Goal: Transaction & Acquisition: Purchase product/service

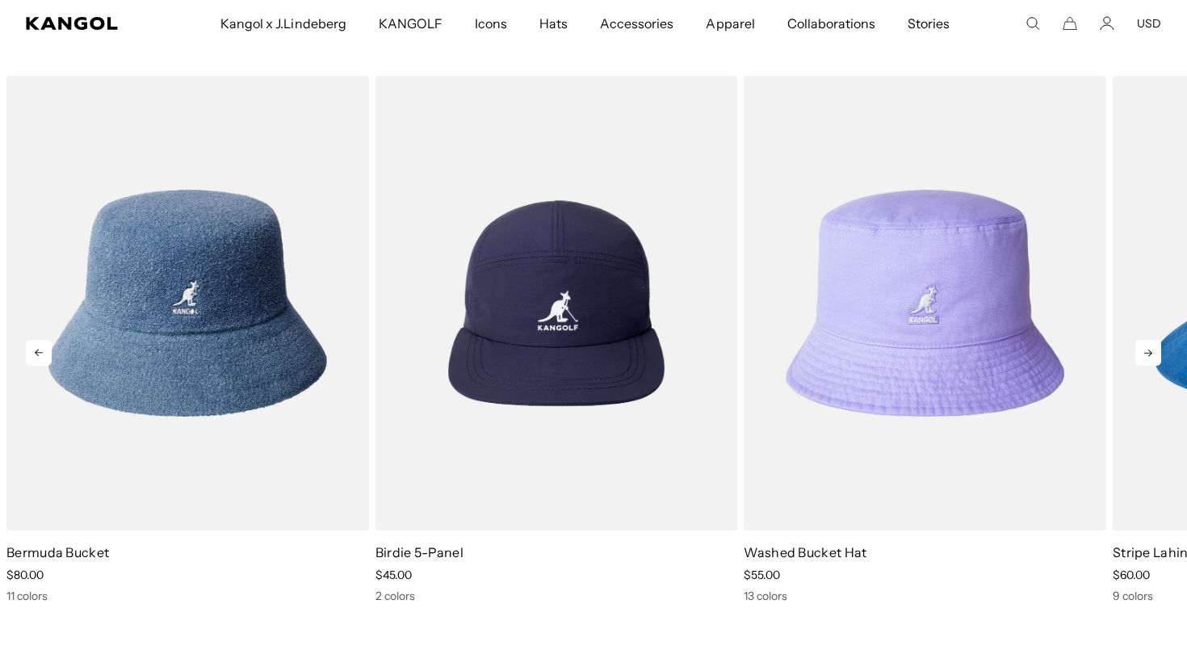
click at [829, 354] on icon at bounding box center [1149, 353] width 26 height 26
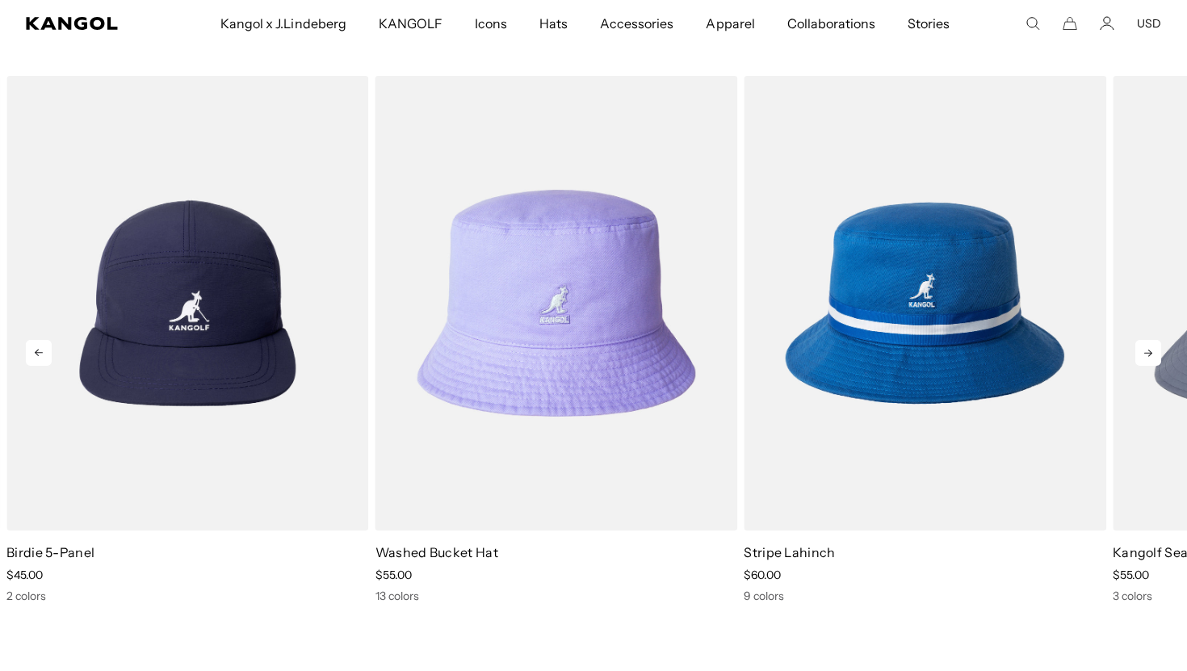
click at [829, 354] on icon at bounding box center [1148, 353] width 8 height 7
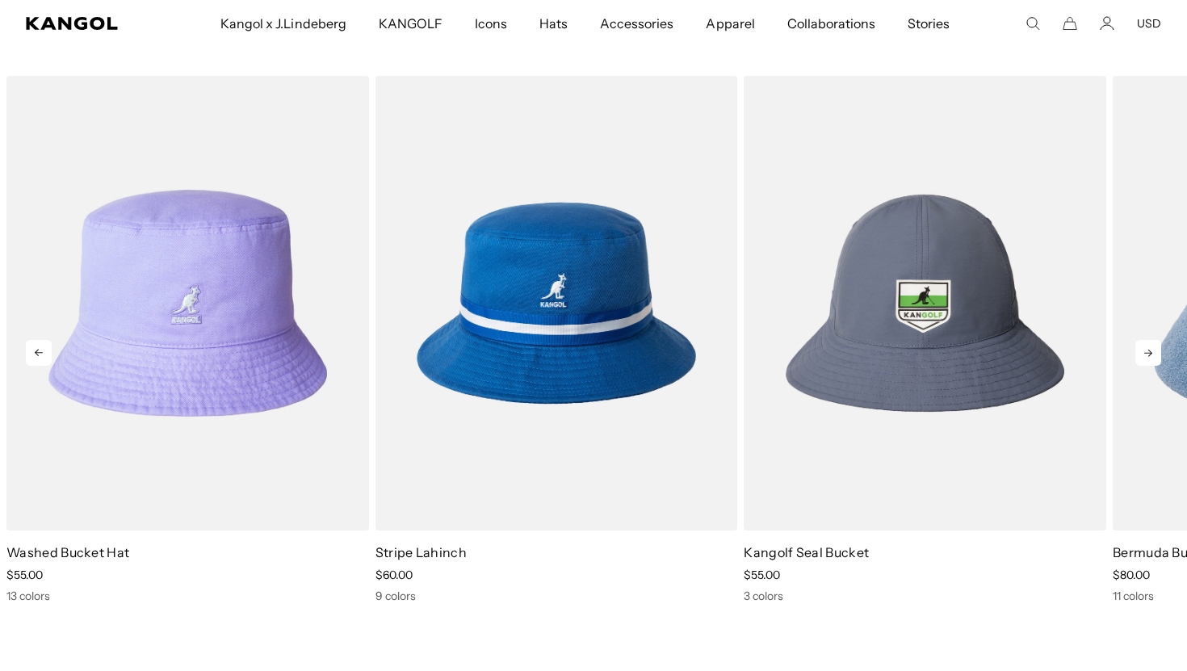
click at [829, 353] on icon at bounding box center [1148, 353] width 8 height 7
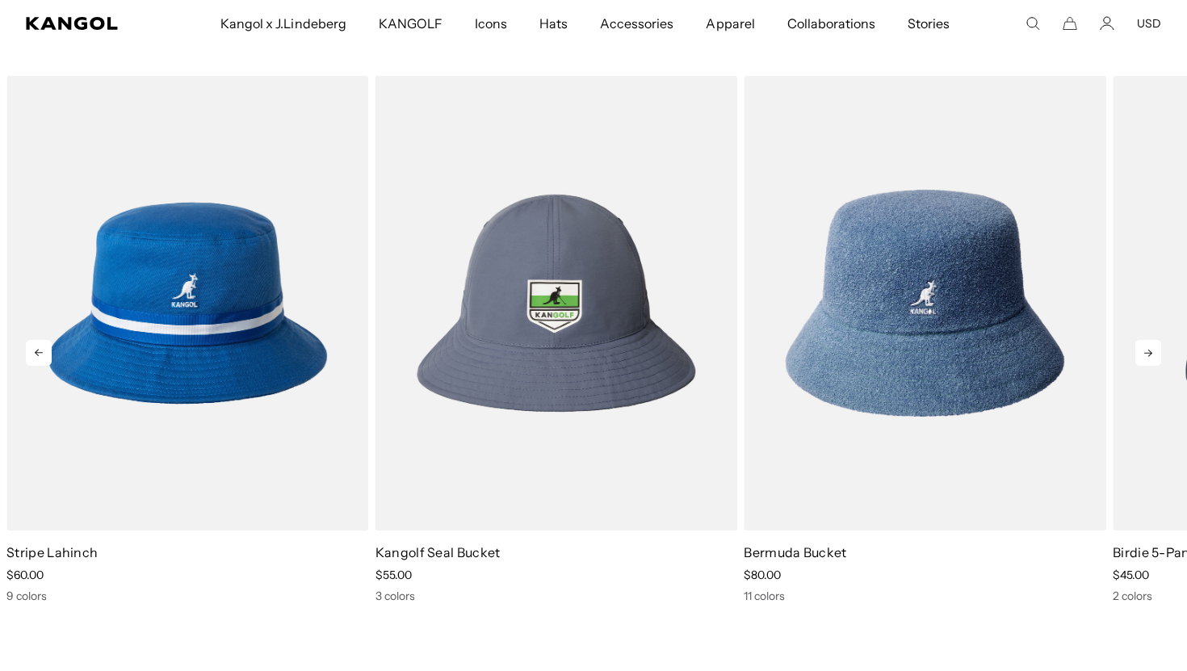
click at [829, 353] on icon at bounding box center [1148, 353] width 8 height 7
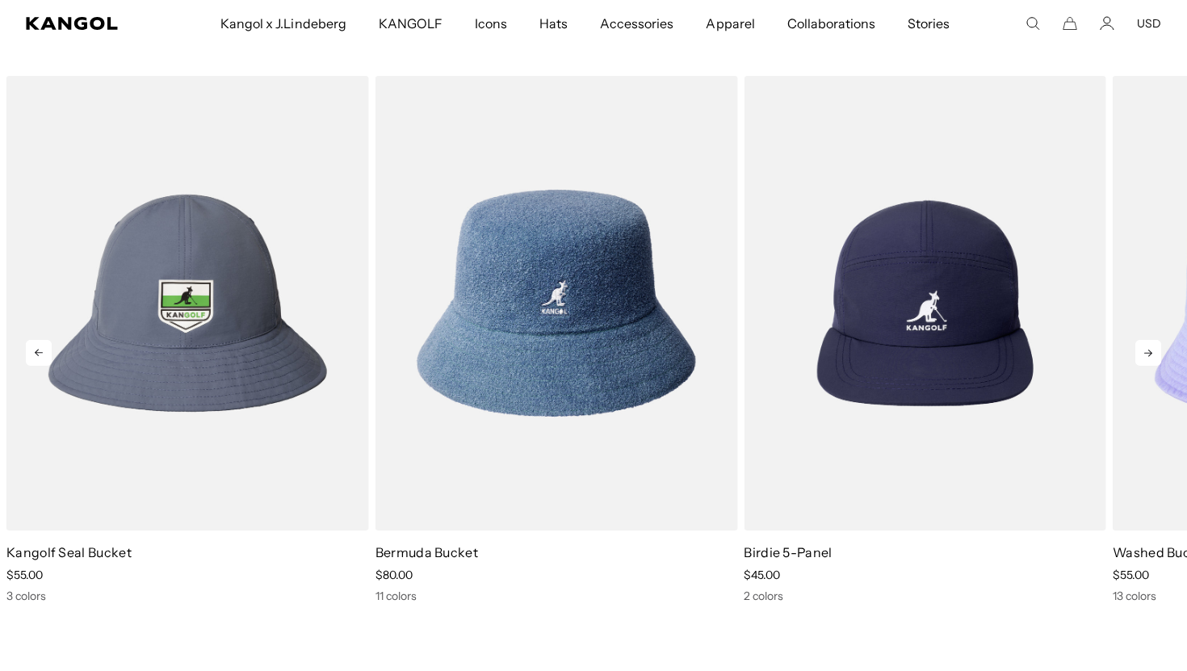
scroll to position [0, 333]
click at [829, 352] on icon at bounding box center [1149, 353] width 26 height 26
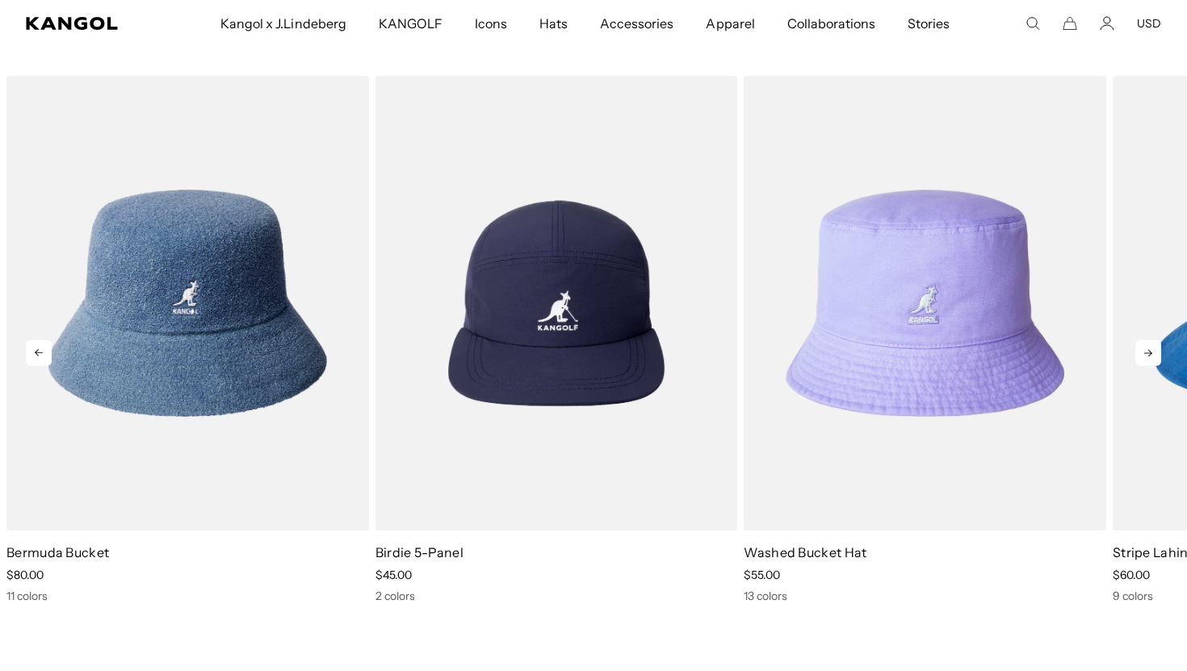
click at [829, 352] on icon at bounding box center [1149, 353] width 26 height 26
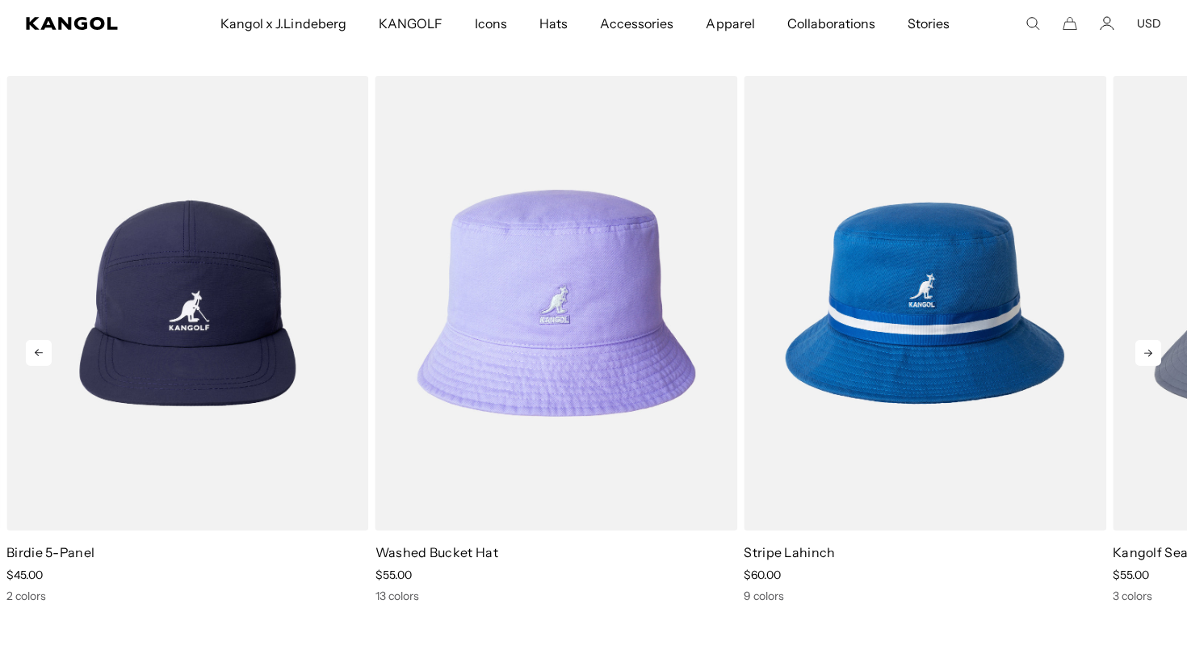
click at [829, 352] on icon at bounding box center [1149, 353] width 26 height 26
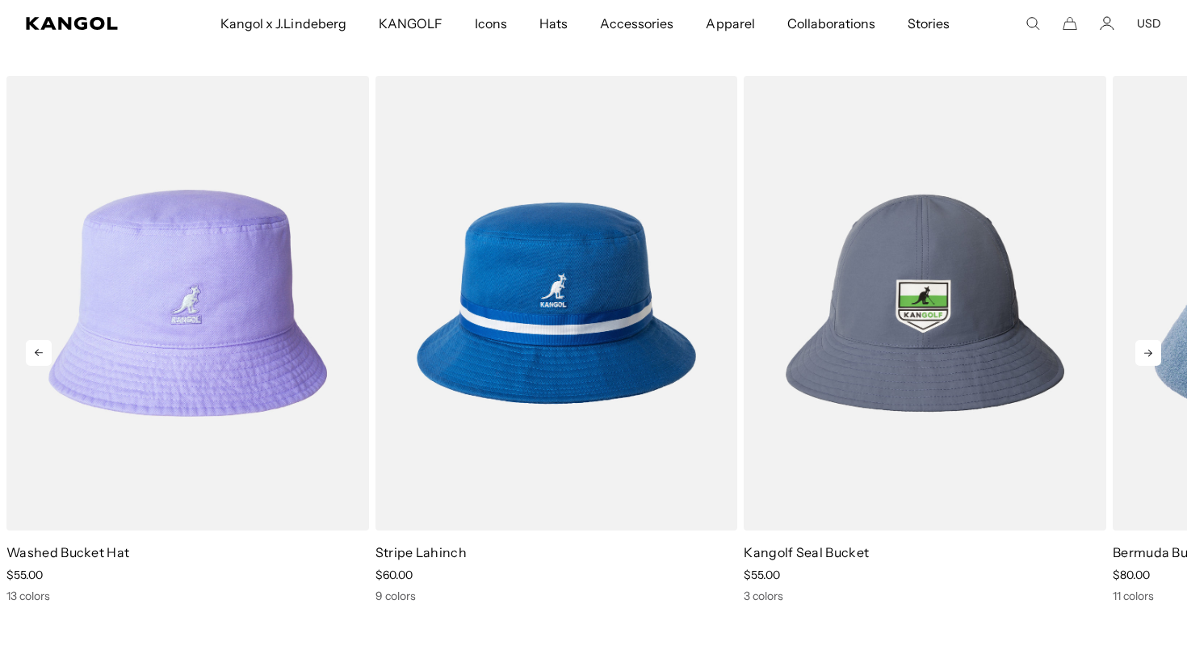
click at [829, 352] on icon at bounding box center [1149, 353] width 26 height 26
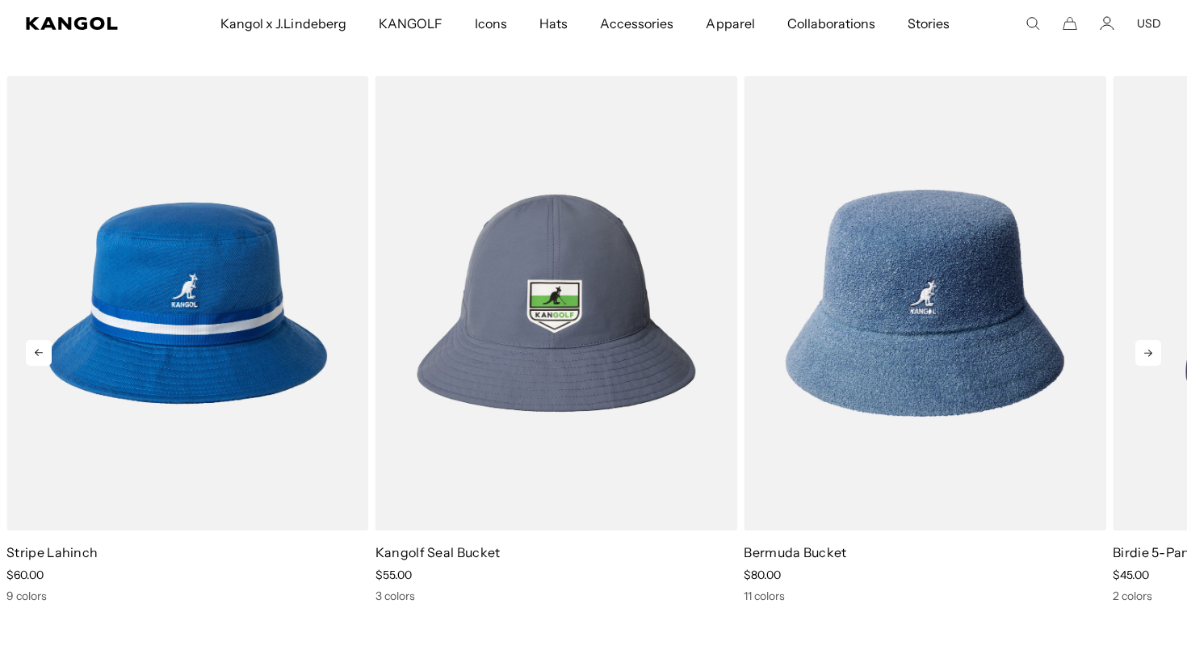
scroll to position [0, 0]
click at [829, 352] on icon at bounding box center [1149, 353] width 26 height 26
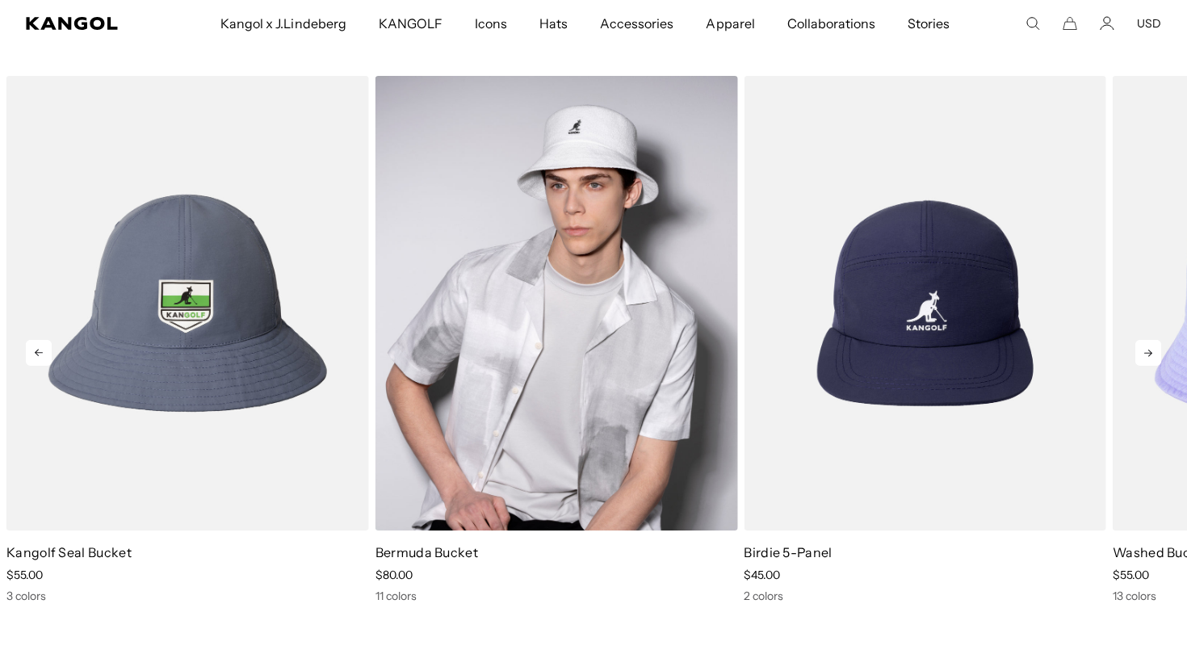
scroll to position [0, 333]
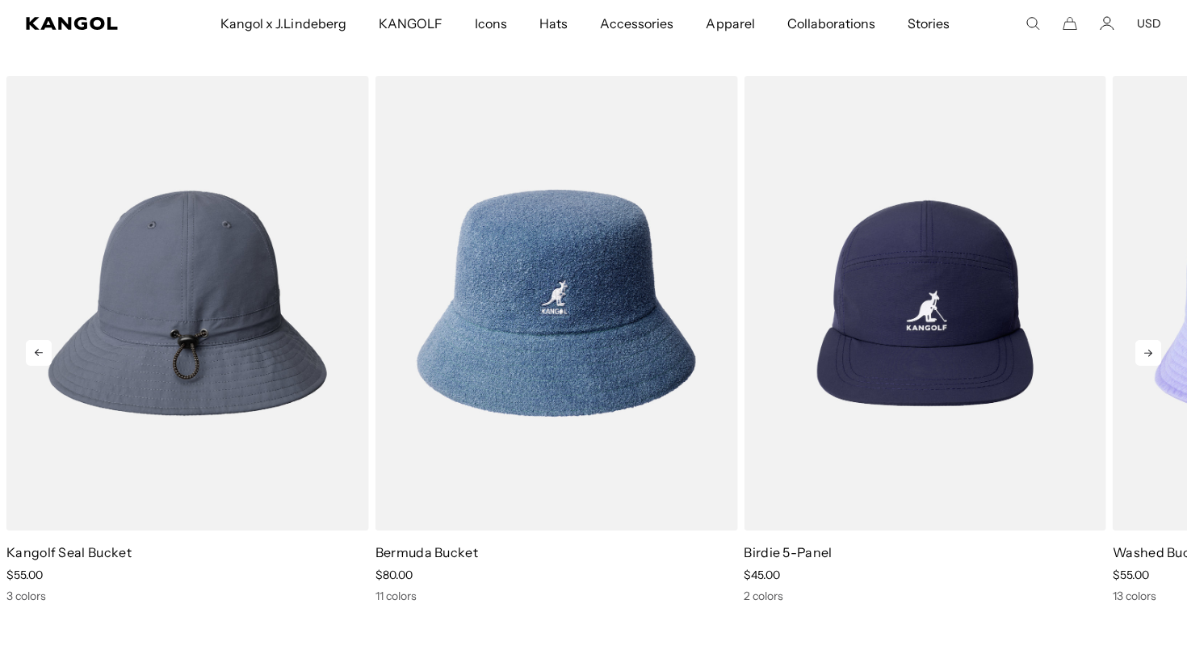
click at [174, 271] on img "3 of 5" at bounding box center [187, 303] width 363 height 455
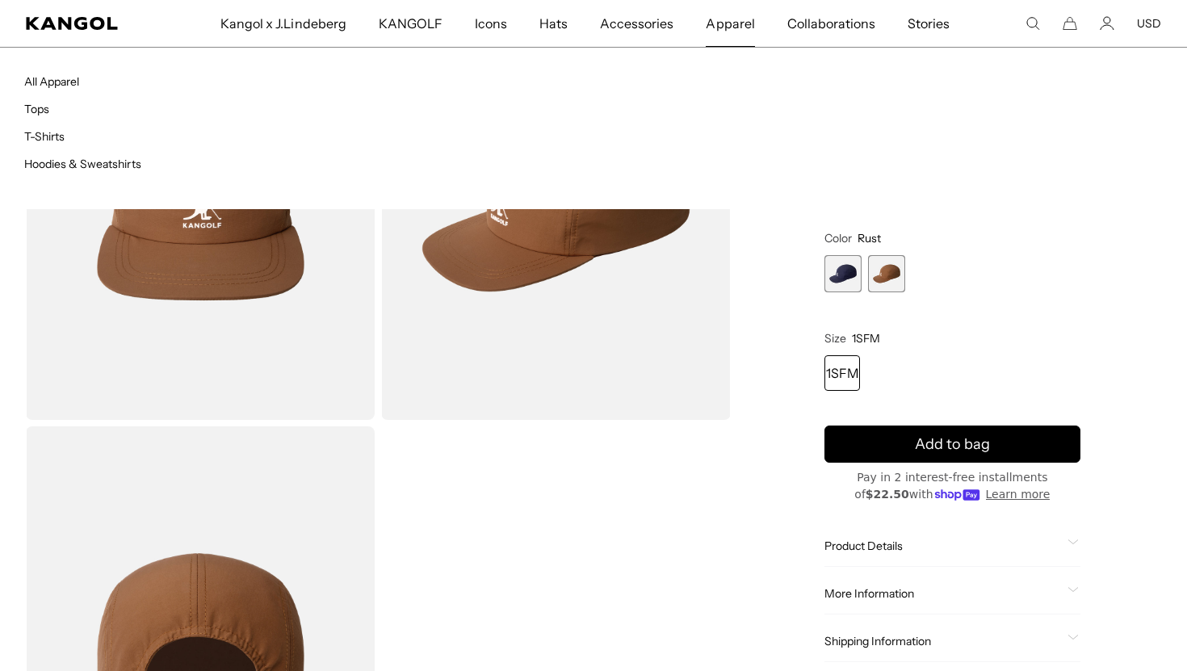
scroll to position [136, 0]
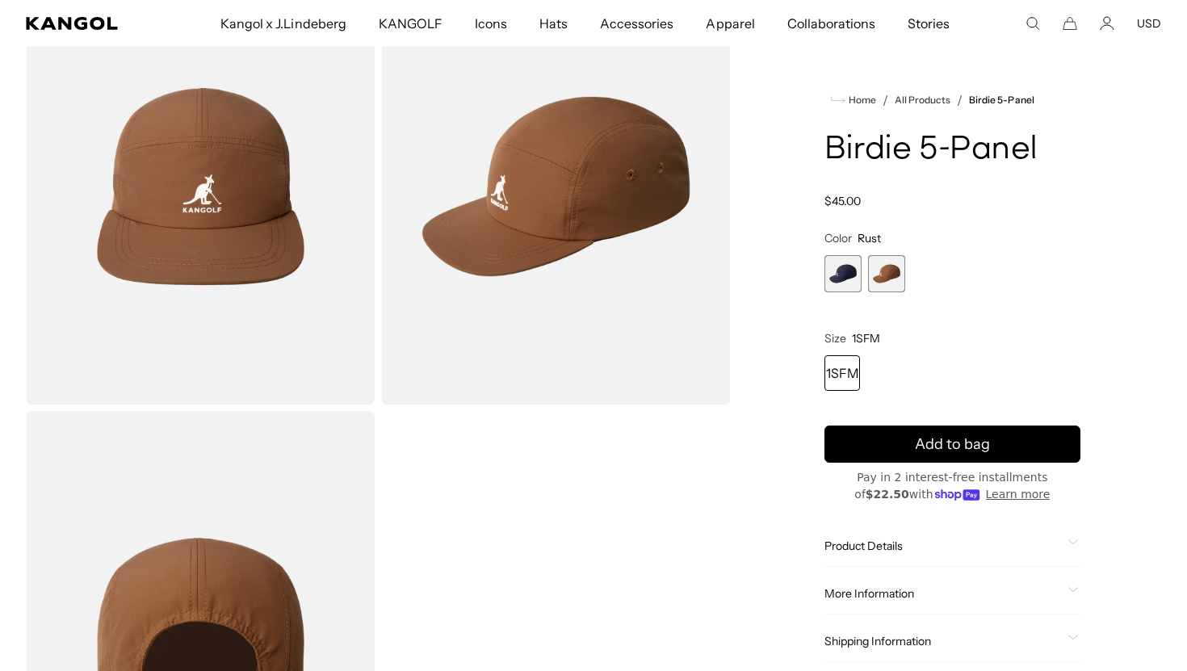
click at [854, 283] on span "1 of 2" at bounding box center [843, 273] width 37 height 37
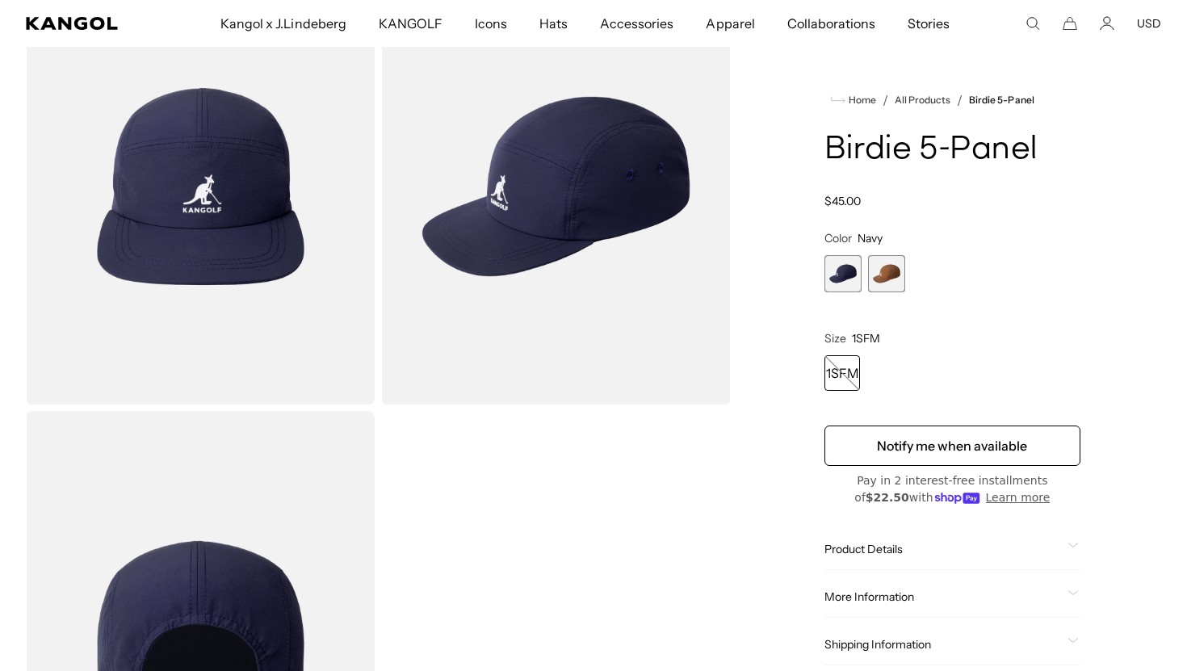
click at [891, 282] on span "2 of 2" at bounding box center [886, 273] width 37 height 37
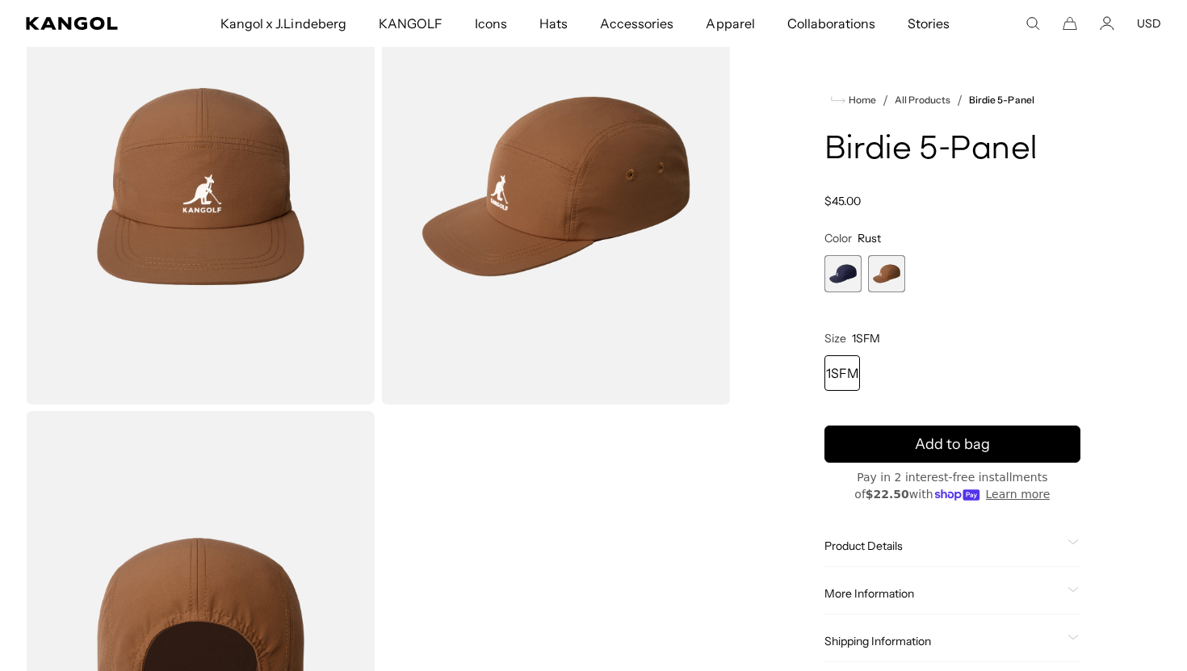
click at [851, 376] on div "1SFM" at bounding box center [843, 373] width 36 height 36
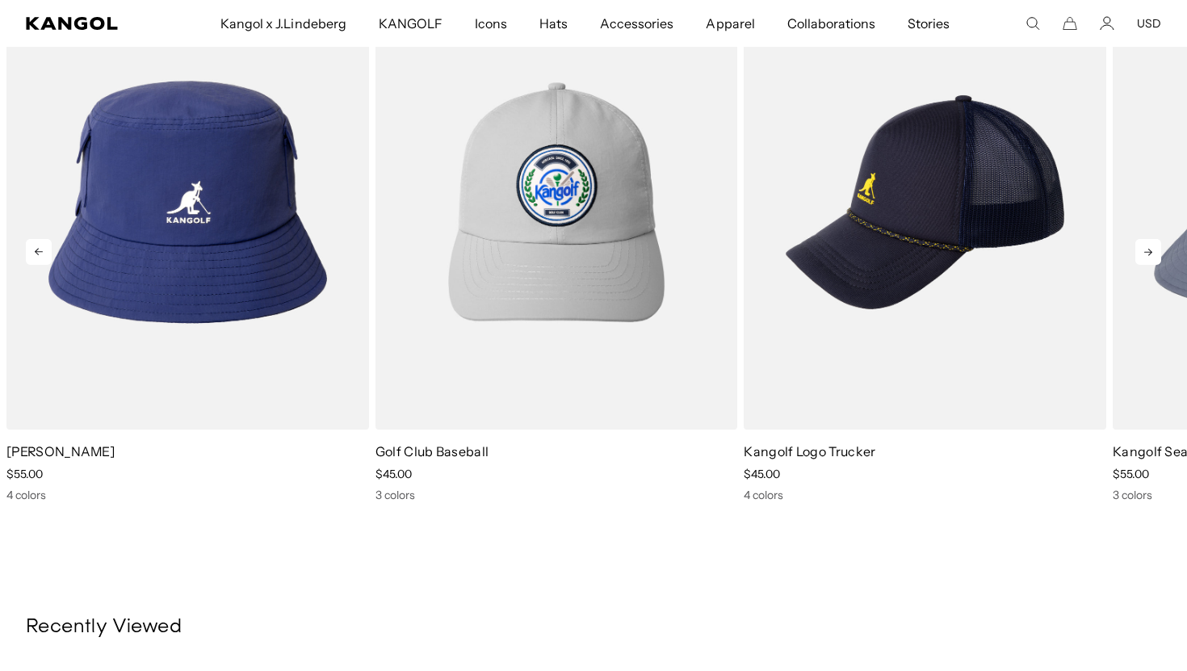
click at [1156, 250] on icon at bounding box center [1149, 252] width 26 height 26
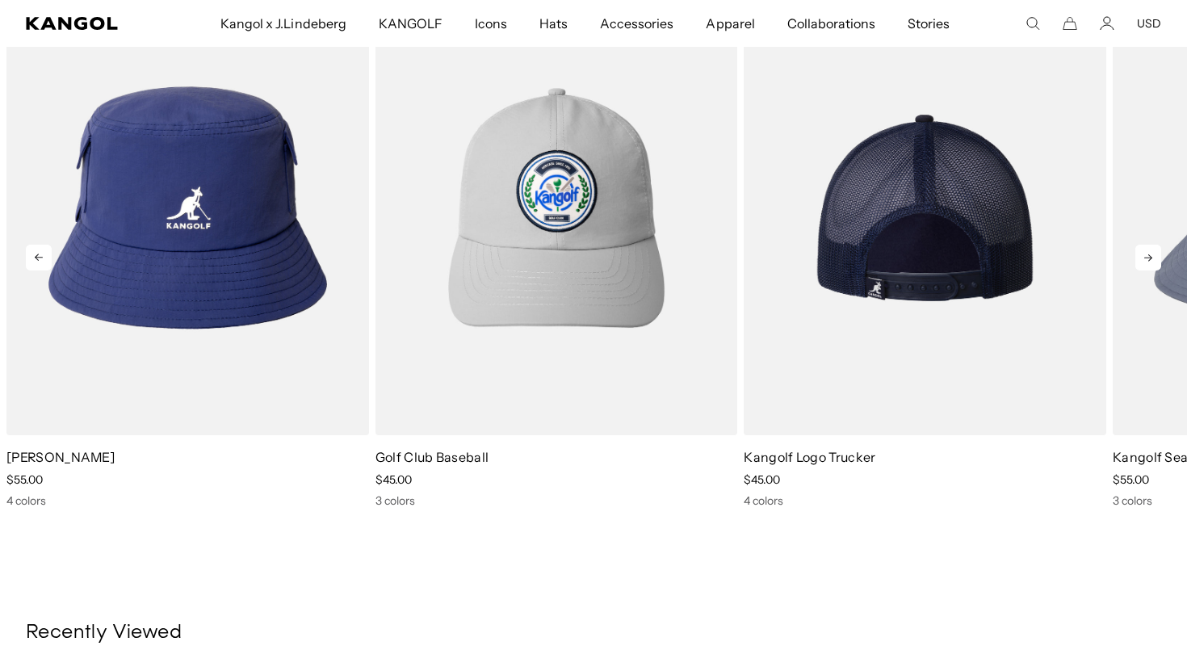
scroll to position [0, 333]
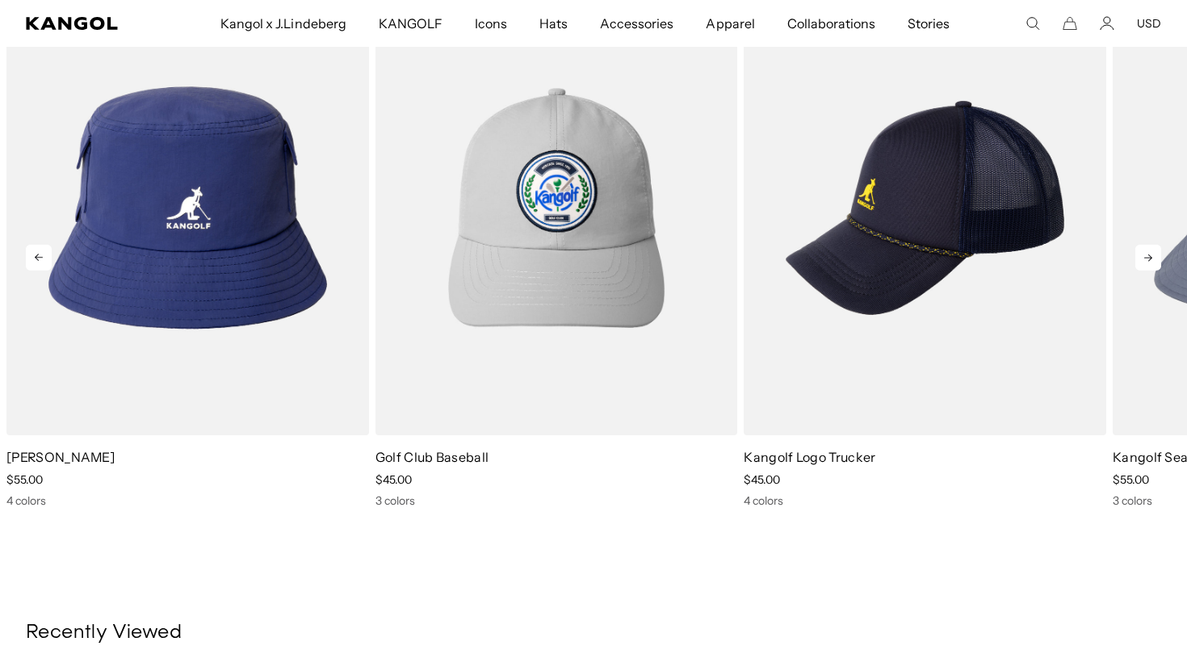
click at [1154, 264] on icon at bounding box center [1149, 258] width 26 height 26
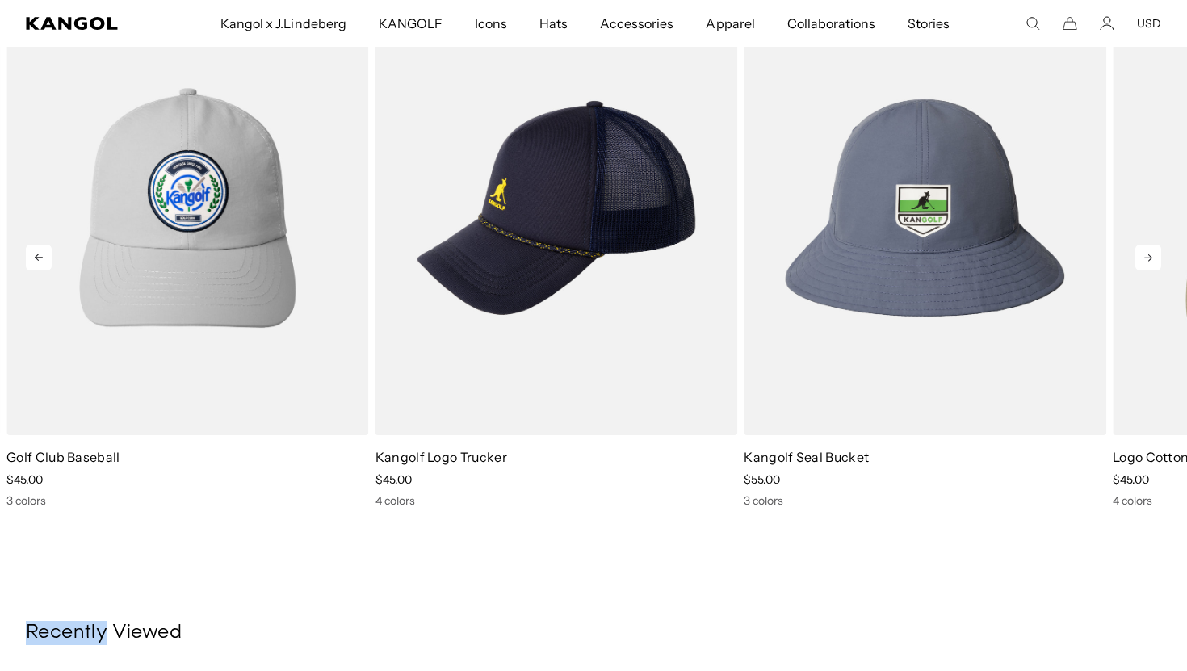
click at [1155, 264] on icon at bounding box center [1149, 258] width 26 height 26
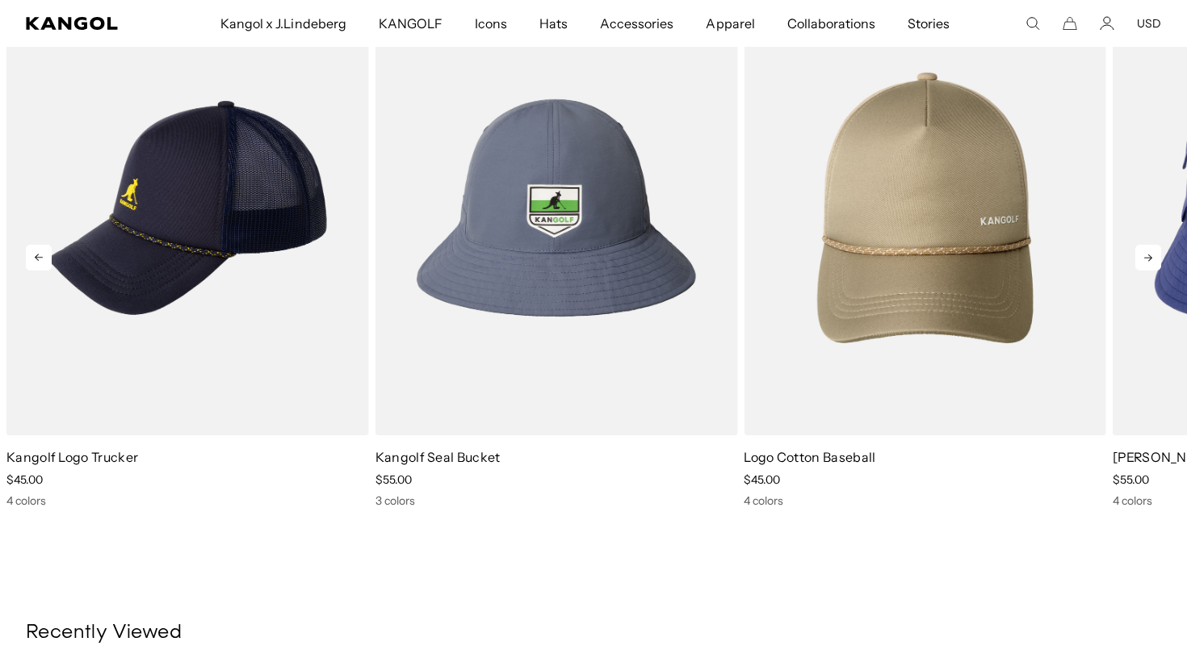
click at [1155, 264] on icon at bounding box center [1149, 258] width 26 height 26
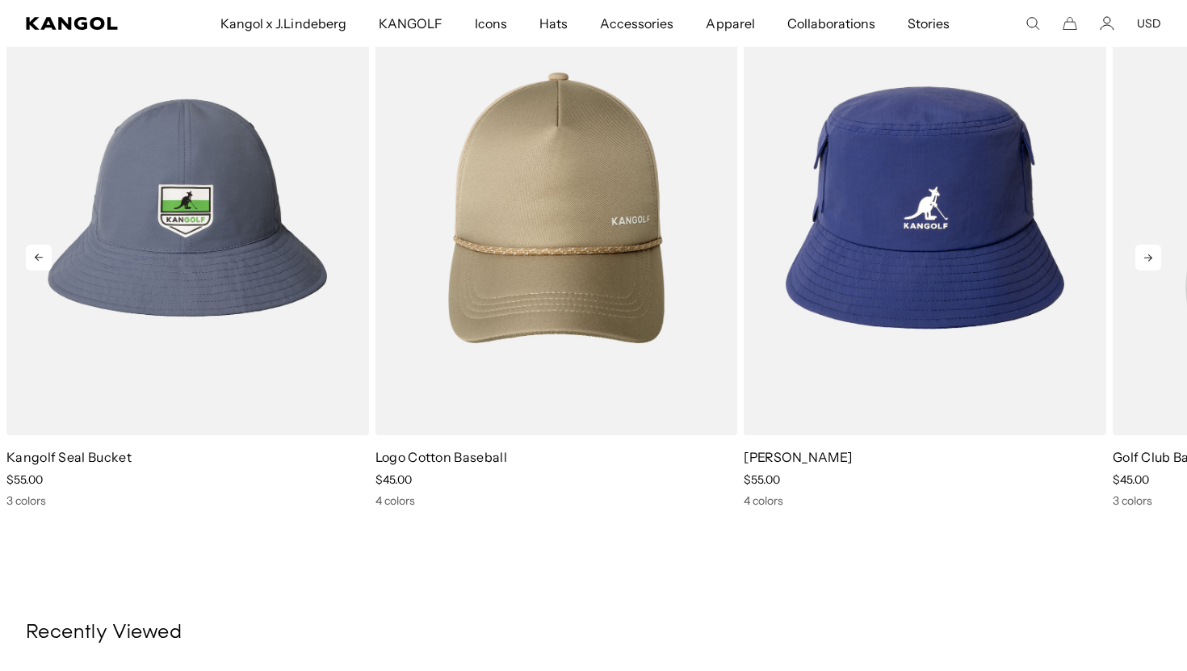
click at [1155, 264] on icon at bounding box center [1149, 258] width 26 height 26
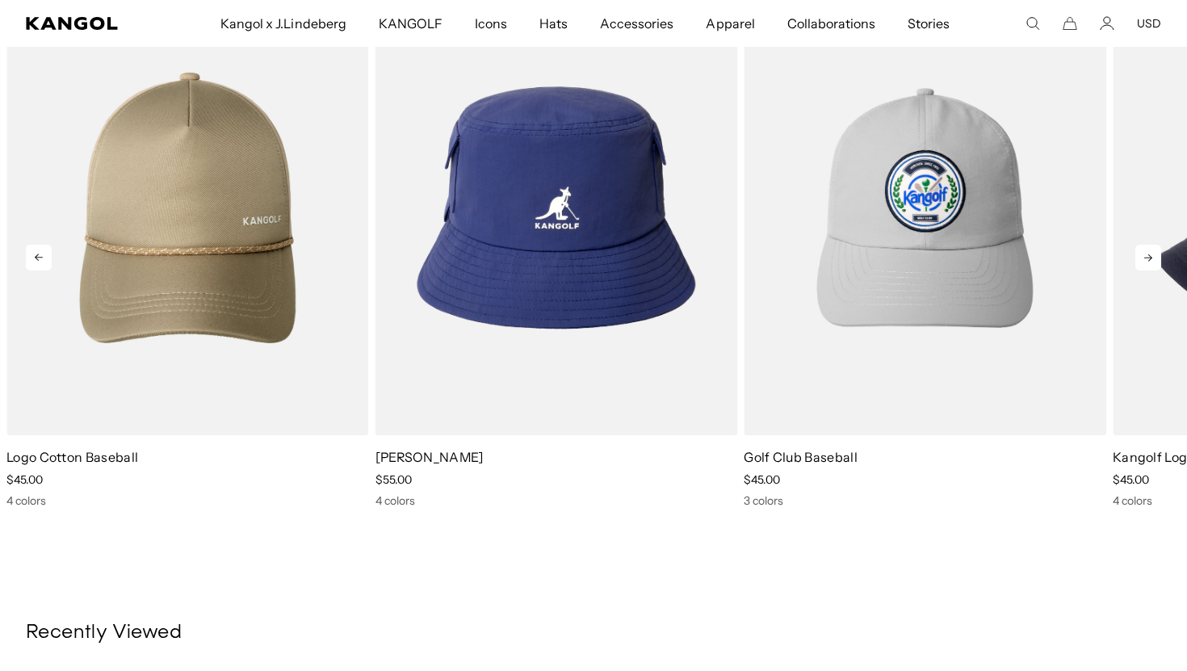
scroll to position [0, 0]
click at [1155, 264] on icon at bounding box center [1149, 258] width 26 height 26
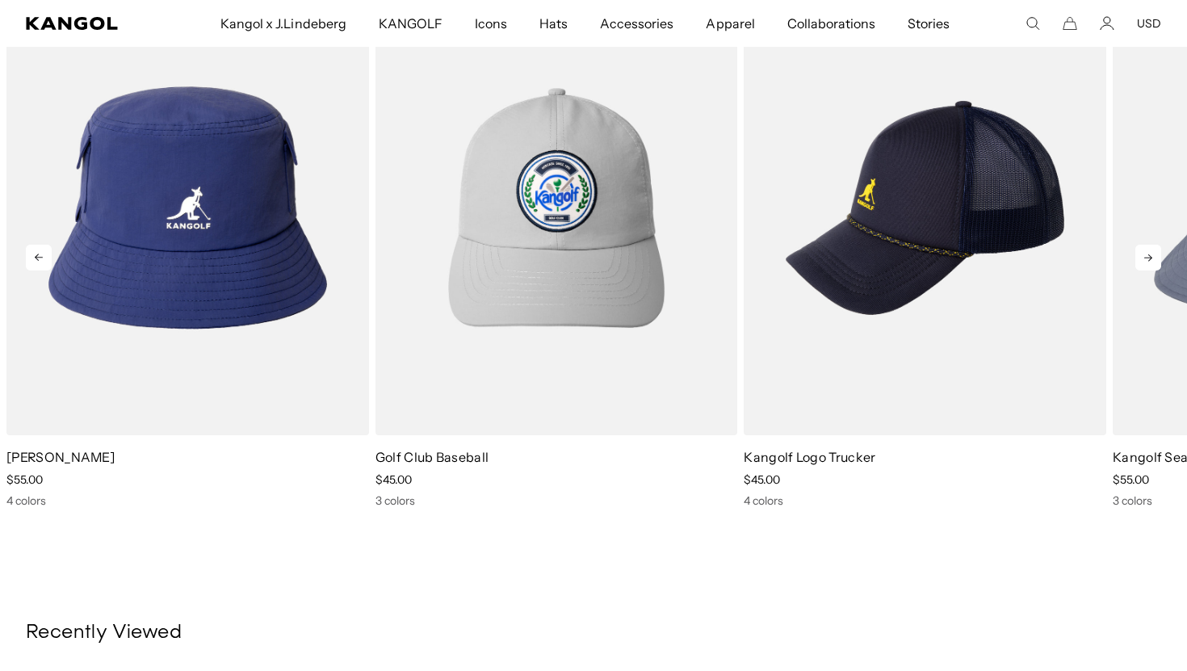
click at [1155, 264] on icon at bounding box center [1149, 258] width 26 height 26
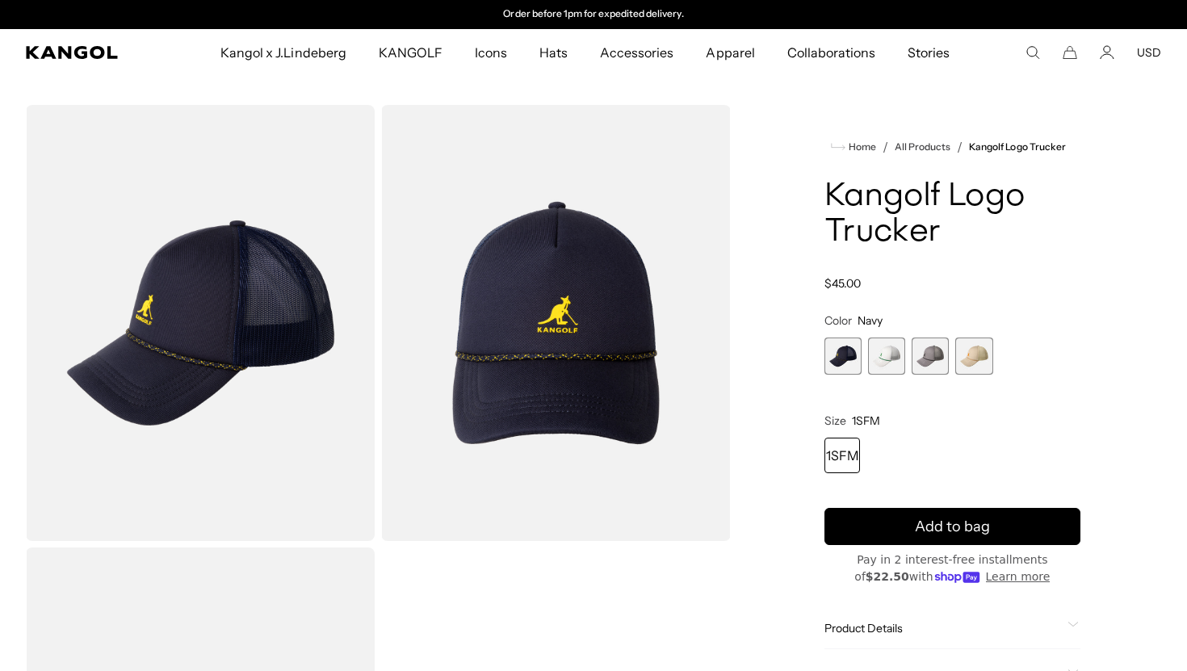
click at [883, 362] on span "2 of 4" at bounding box center [886, 356] width 37 height 37
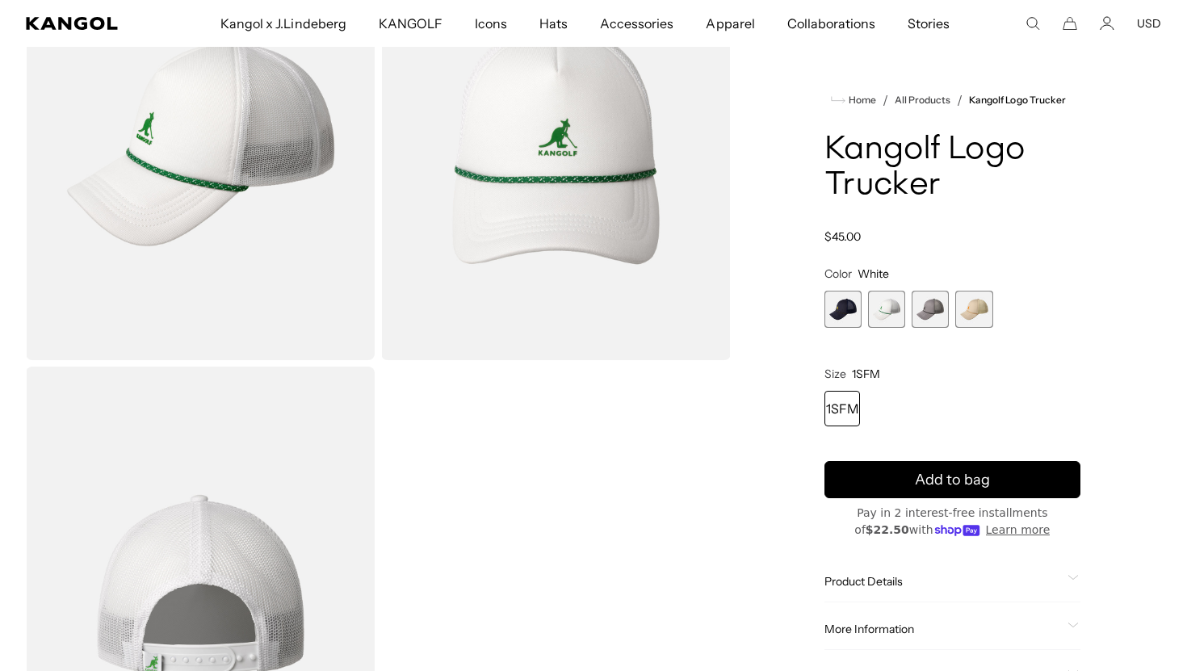
scroll to position [0, 333]
